Goal: Information Seeking & Learning: Learn about a topic

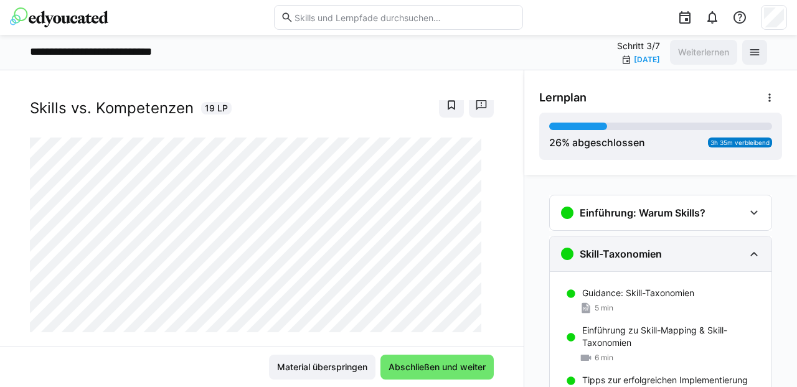
click at [758, 256] on div "Skill-Taxonomien" at bounding box center [661, 254] width 222 height 35
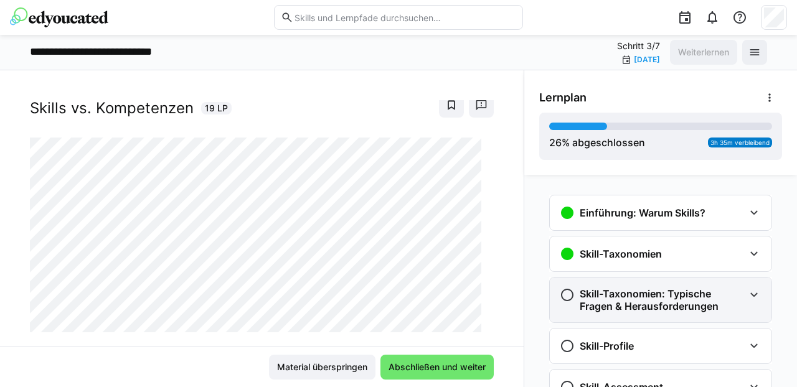
drag, startPoint x: 718, startPoint y: 304, endPoint x: 574, endPoint y: 290, distance: 145.2
click at [580, 290] on h3 "Skill-Taxonomien: Typische Fragen & Herausforderungen" at bounding box center [662, 300] width 164 height 25
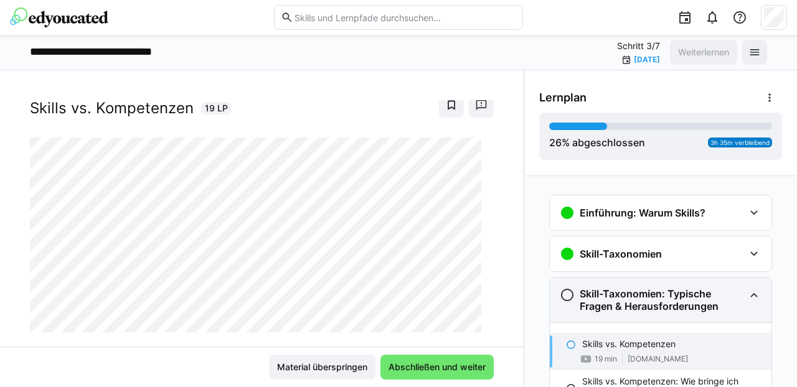
copy h3 "Skill-Taxonomien: Typische Fragen & Herausforderungen"
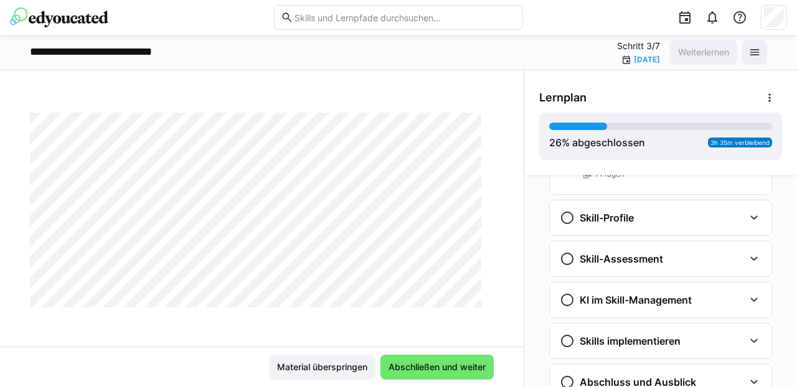
scroll to position [481, 0]
click at [67, 23] on img at bounding box center [59, 17] width 98 height 20
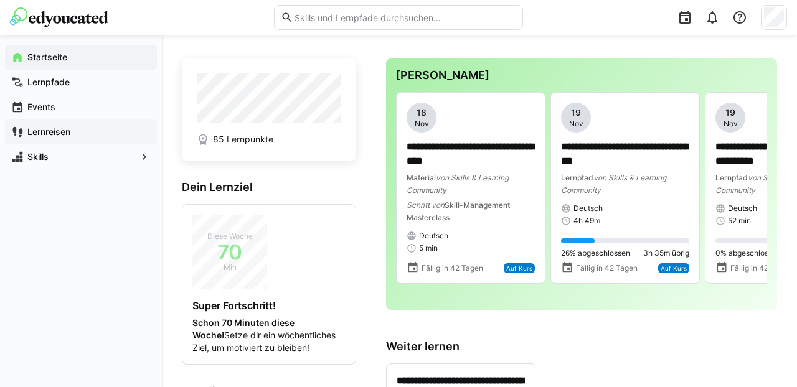
click at [0, 0] on app-navigation-label "Lernreisen" at bounding box center [0, 0] width 0 height 0
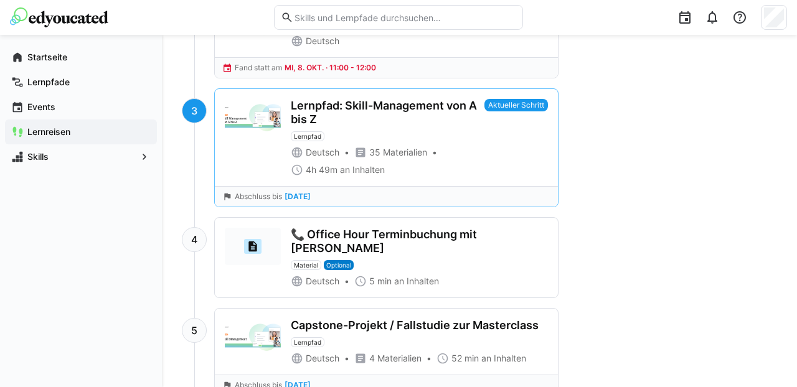
scroll to position [696, 0]
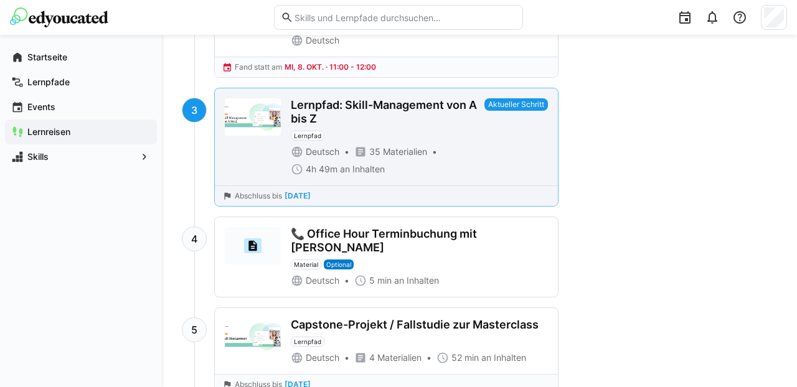
click at [486, 152] on eds-badge "Aktueller Schritt" at bounding box center [517, 136] width 64 height 77
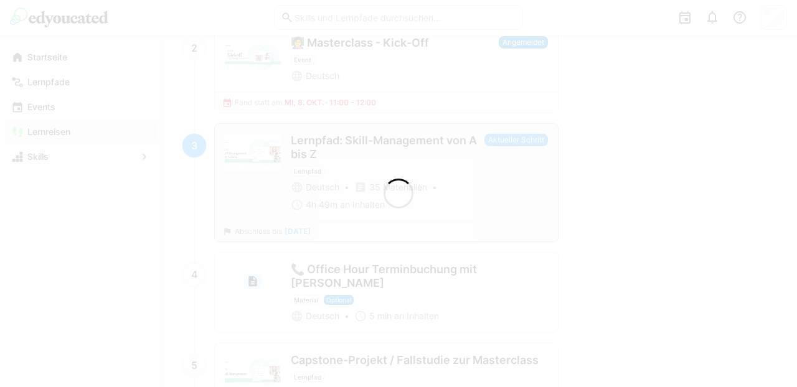
scroll to position [731, 0]
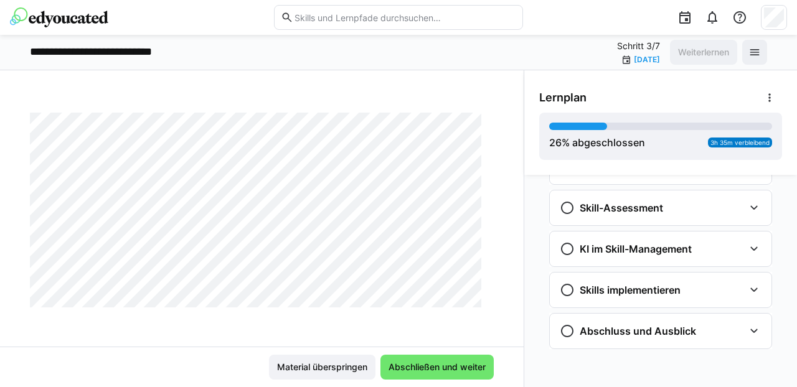
scroll to position [532, 0]
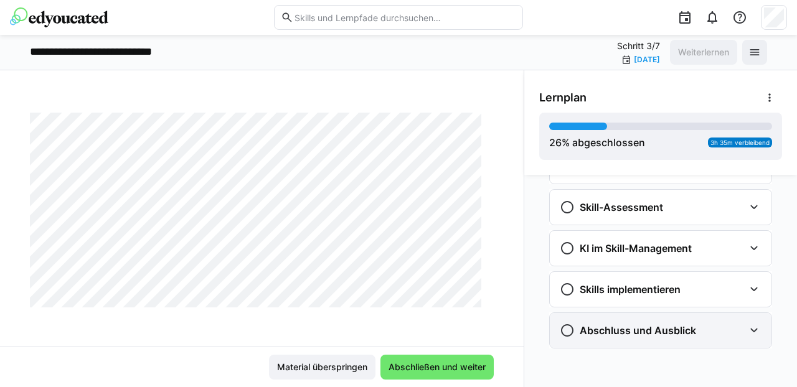
click at [603, 329] on h3 "Abschluss und Ausblick" at bounding box center [638, 330] width 116 height 12
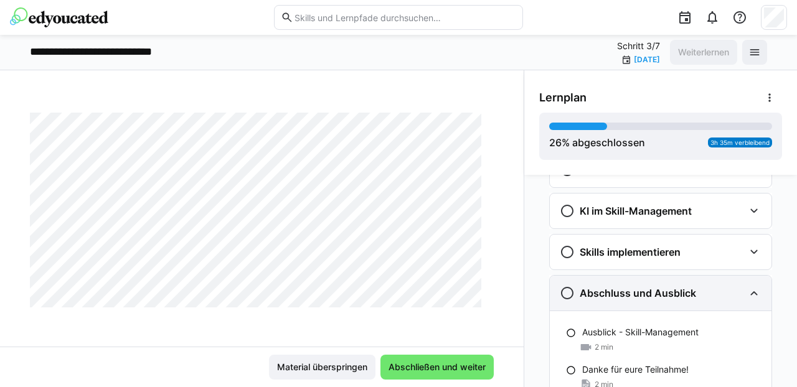
scroll to position [564, 0]
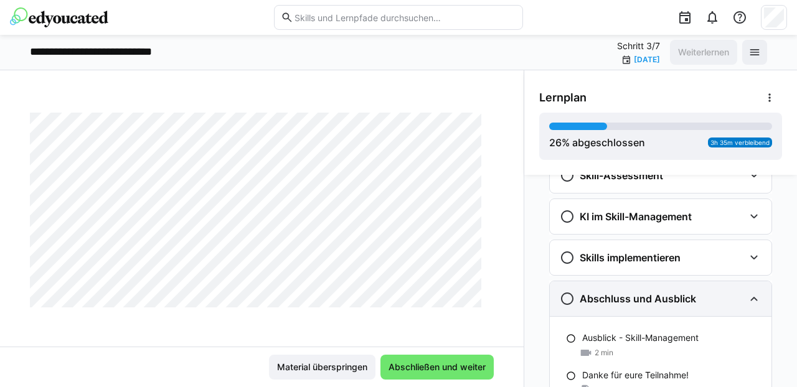
click at [747, 297] on eds-icon at bounding box center [754, 298] width 15 height 15
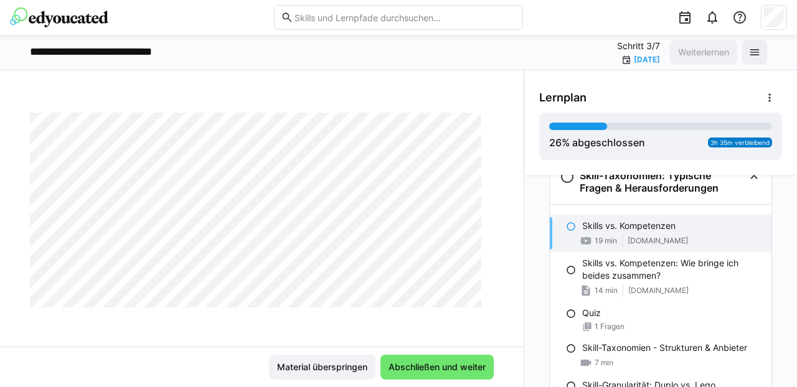
scroll to position [59, 0]
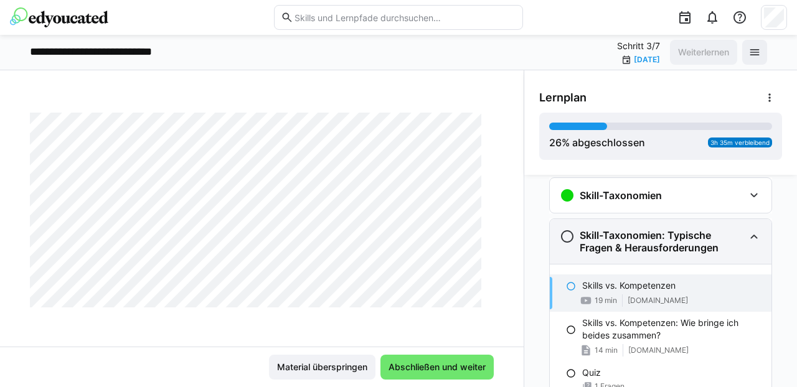
drag, startPoint x: 715, startPoint y: 247, endPoint x: 573, endPoint y: 234, distance: 142.6
click at [572, 234] on div "Skill-Taxonomien: Typische Fragen & Herausforderungen" at bounding box center [652, 241] width 184 height 25
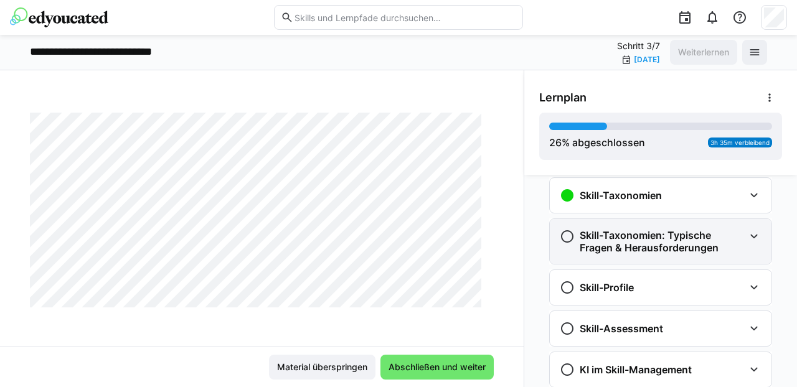
copy h3 "Skill-Taxonomien: Typische Fragen & Herausforderungen"
click at [749, 237] on eds-icon at bounding box center [754, 236] width 15 height 15
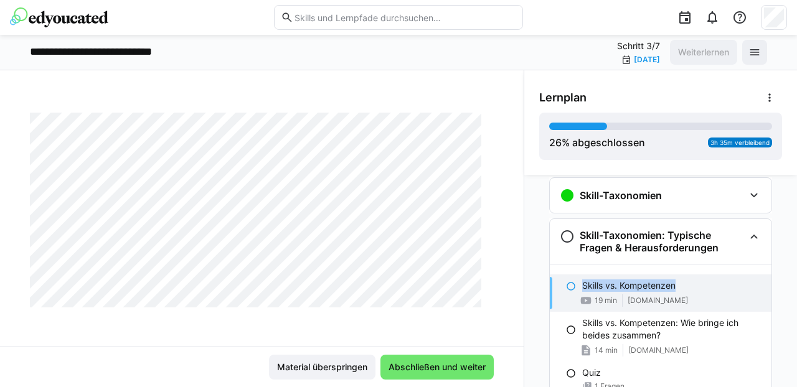
drag, startPoint x: 676, startPoint y: 283, endPoint x: 577, endPoint y: 285, distance: 99.1
click at [582, 286] on div "Skills vs. Kompetenzen" at bounding box center [671, 286] width 179 height 12
copy p "Skills vs. Kompetenzen"
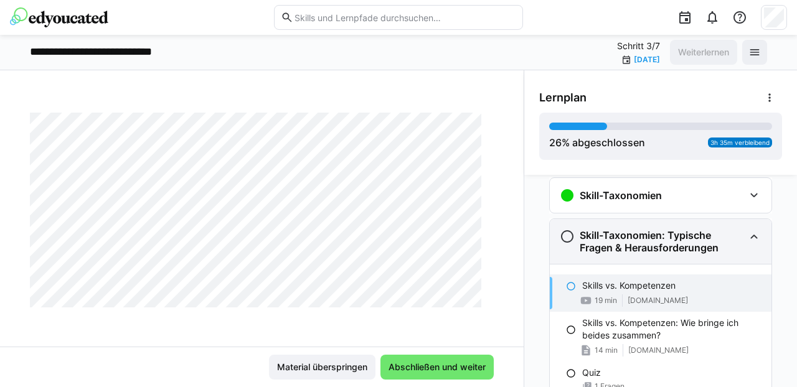
click at [747, 238] on eds-icon at bounding box center [754, 236] width 15 height 15
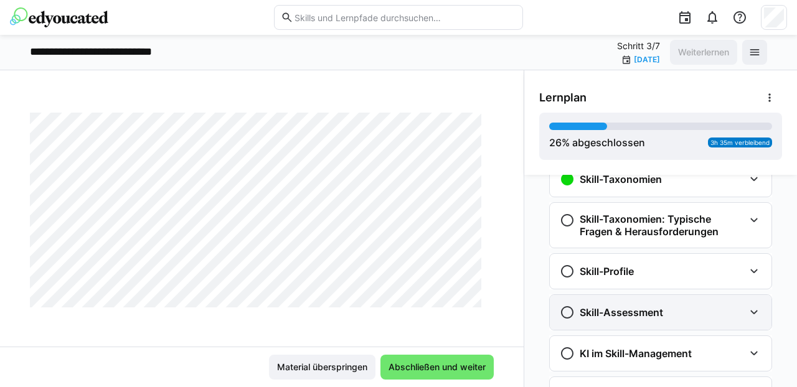
scroll to position [69, 0]
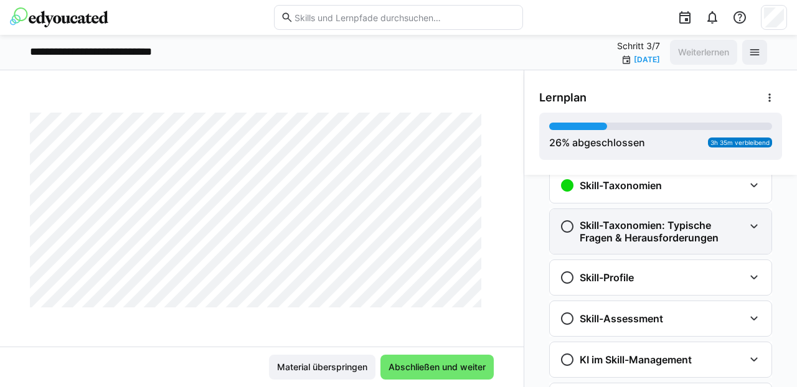
click at [654, 228] on h3 "Skill-Taxonomien: Typische Fragen & Herausforderungen" at bounding box center [662, 231] width 164 height 25
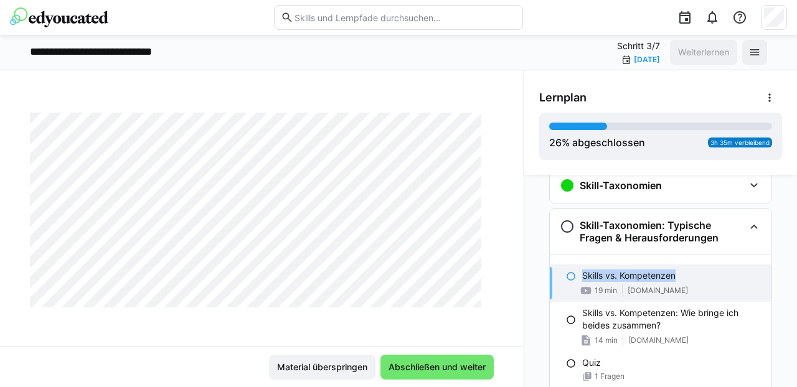
drag, startPoint x: 673, startPoint y: 273, endPoint x: 569, endPoint y: 277, distance: 104.7
click at [569, 277] on div "Skills vs. Kompetenzen 19 min youtu.be" at bounding box center [661, 283] width 222 height 37
copy p "Skills vs. Kompetenzen"
